Goal: Information Seeking & Learning: Find specific fact

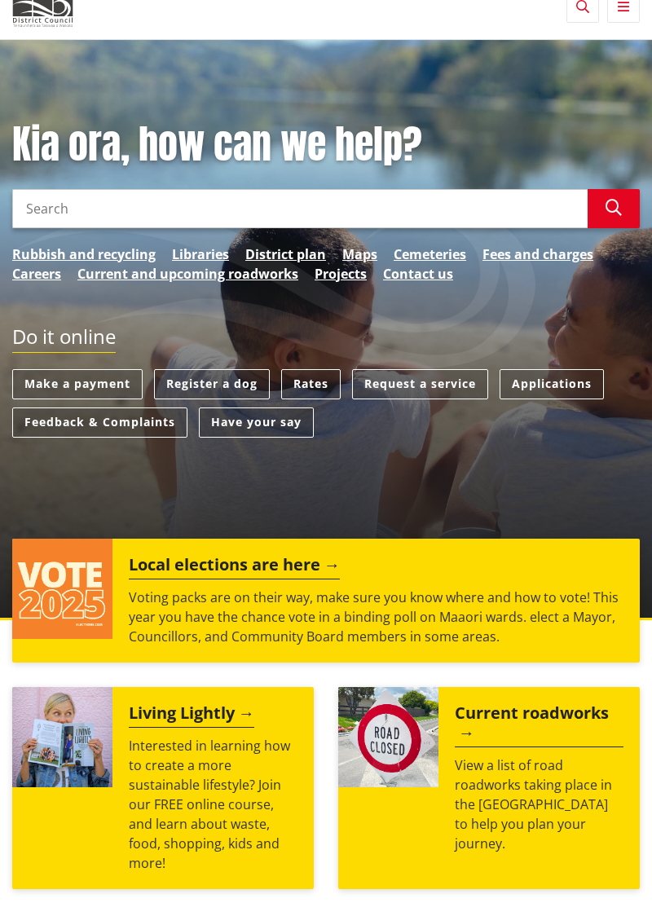
click at [345, 277] on link "Projects" at bounding box center [341, 274] width 52 height 20
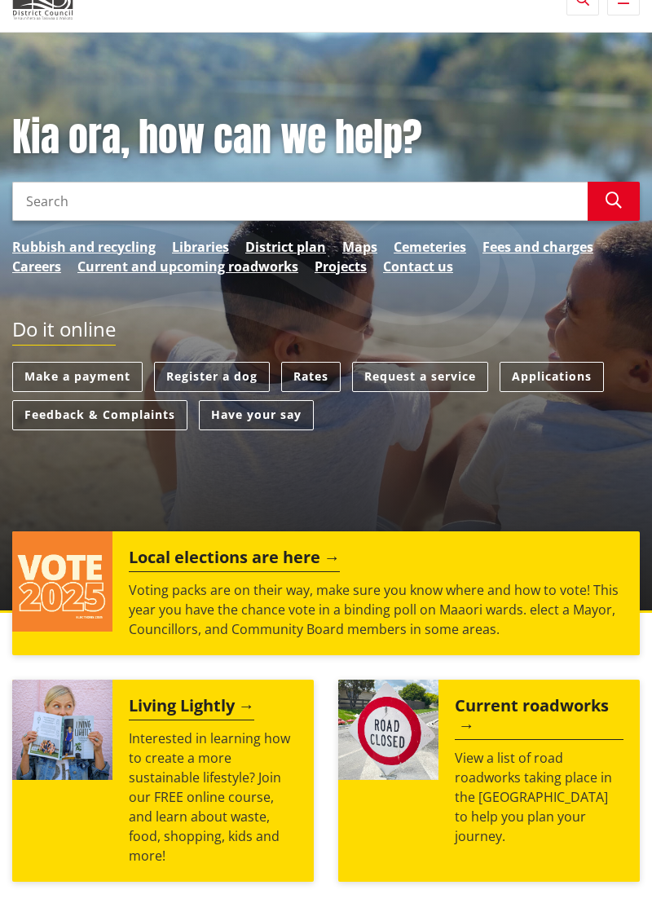
scroll to position [95, 0]
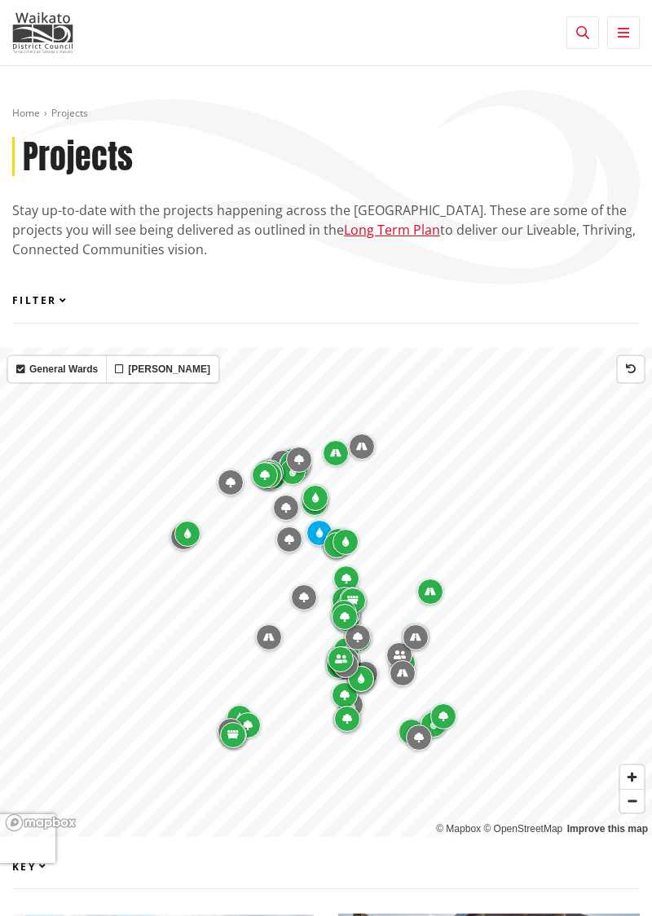
click at [191, 530] on icon "Map marker" at bounding box center [187, 534] width 7 height 10
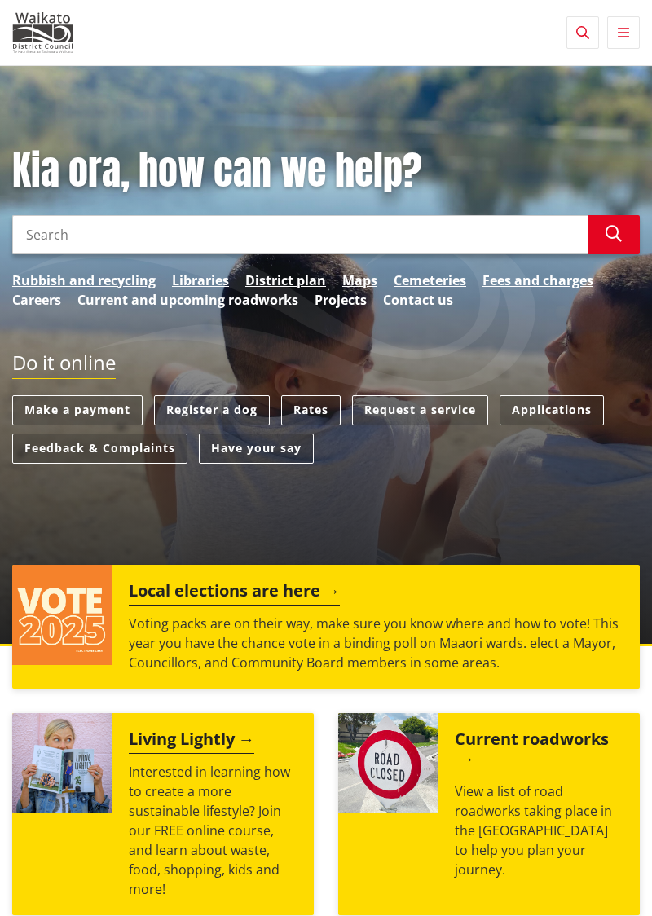
click at [49, 230] on input "Search" at bounding box center [299, 234] width 575 height 39
type input "Building a pergo,a"
click at [614, 240] on icon "button" at bounding box center [614, 234] width 16 height 16
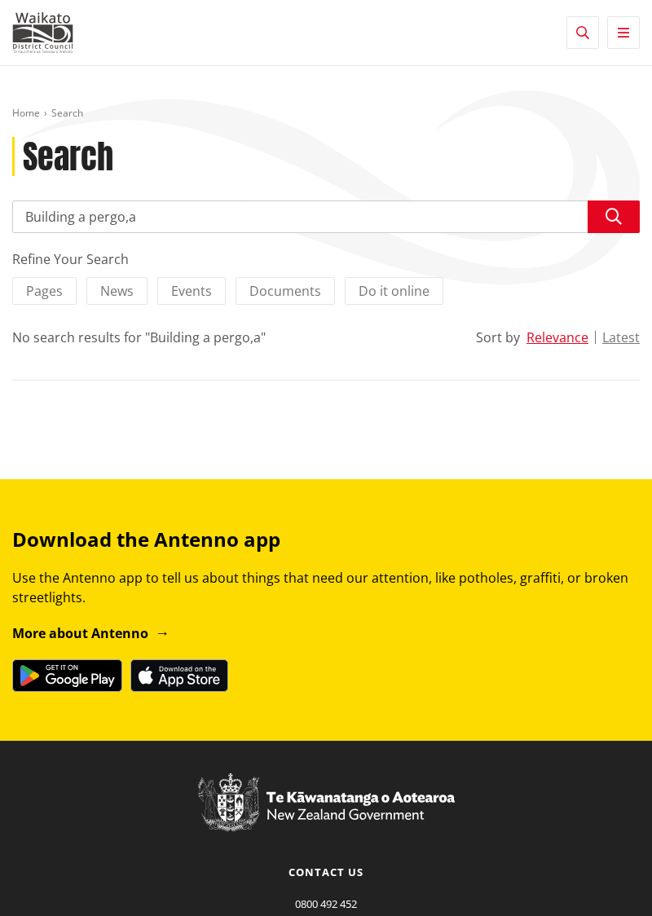
click at [392, 291] on span "Do it online" at bounding box center [394, 291] width 71 height 18
click at [0, 0] on input "Do it online" at bounding box center [0, 0] width 0 height 0
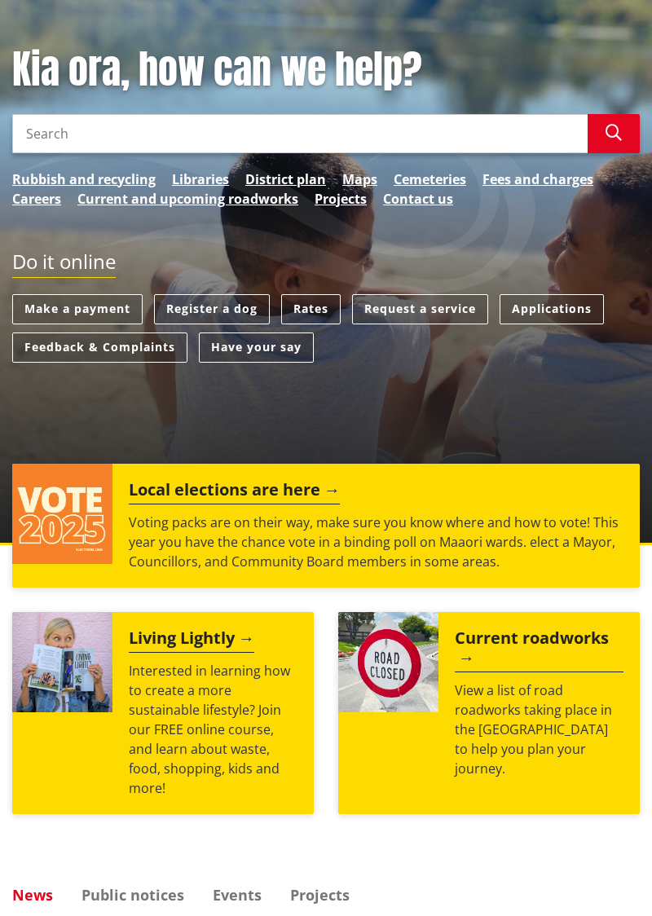
scroll to position [103, 0]
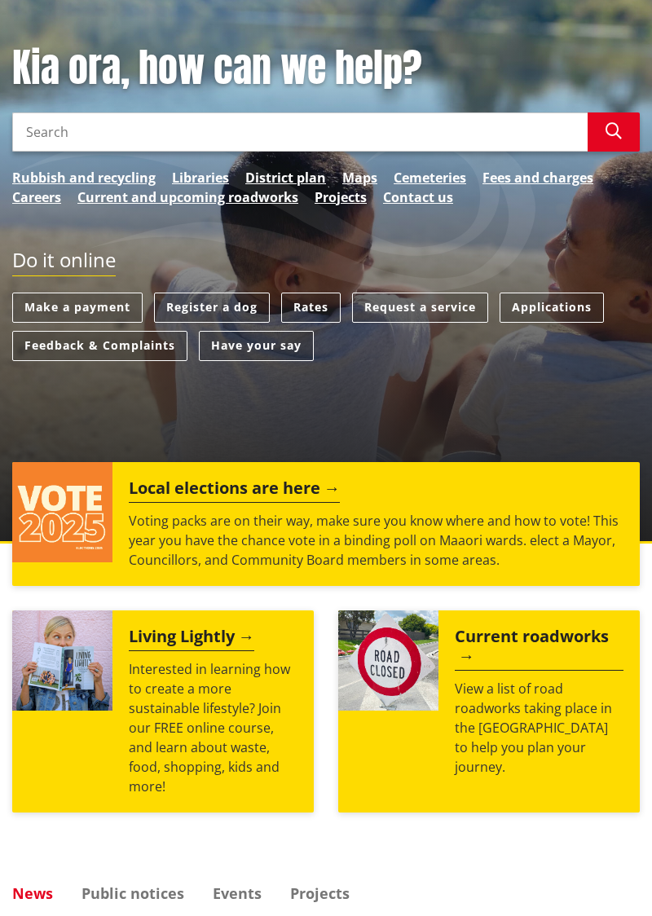
click at [29, 136] on input "Search" at bounding box center [299, 131] width 575 height 39
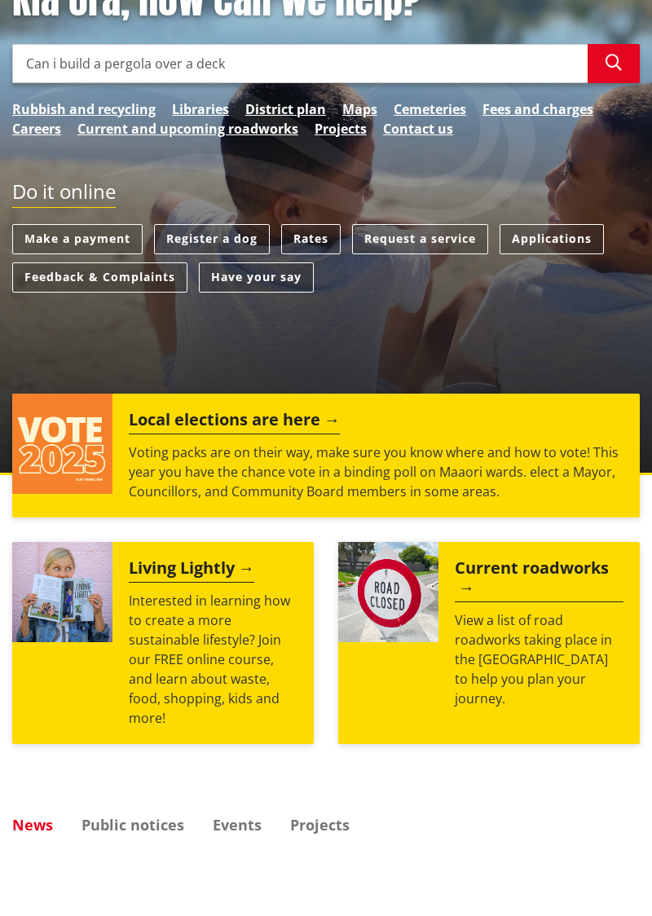
type input "Can i build a pergola over a deck"
